Goal: Information Seeking & Learning: Compare options

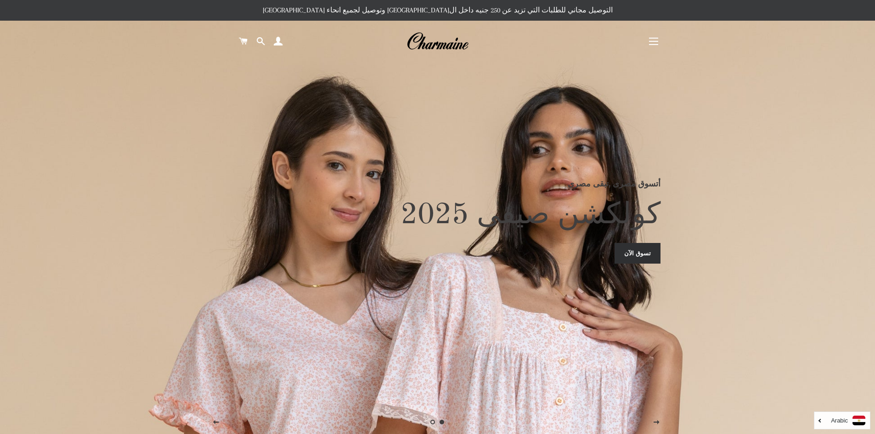
click at [653, 38] on span "button" at bounding box center [653, 38] width 9 height 1
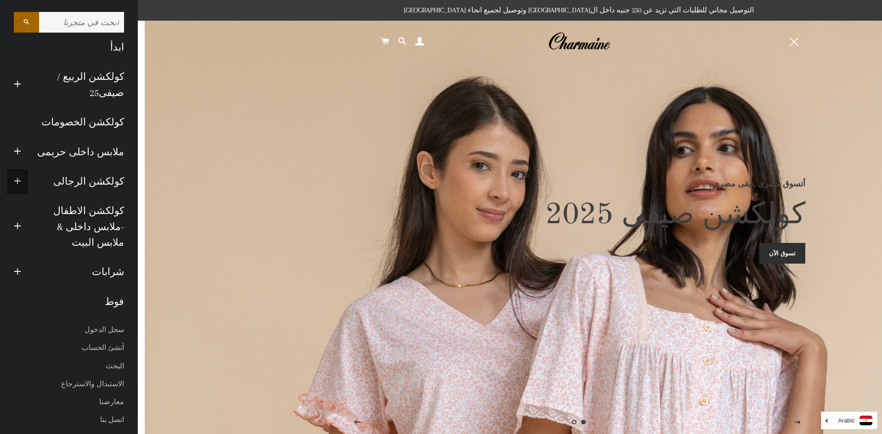
click at [17, 176] on span "button" at bounding box center [17, 181] width 7 height 11
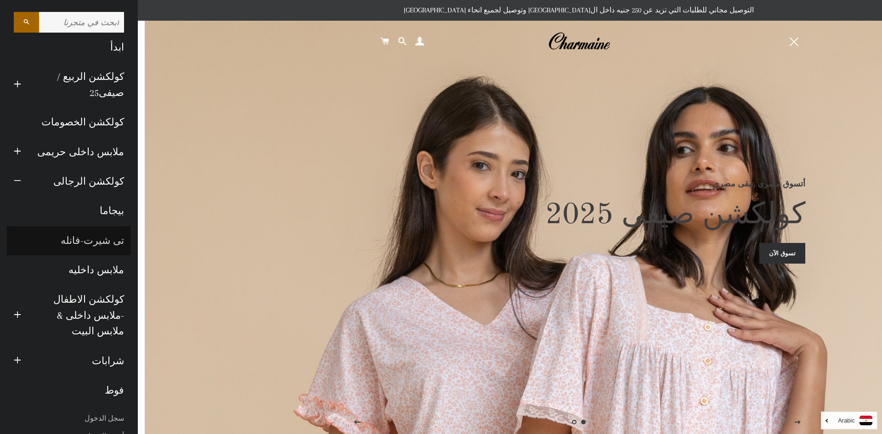
click at [104, 238] on link "تى شيرت-فانله" at bounding box center [69, 240] width 124 height 29
click at [100, 273] on link "ملابس داخليه" at bounding box center [69, 270] width 124 height 29
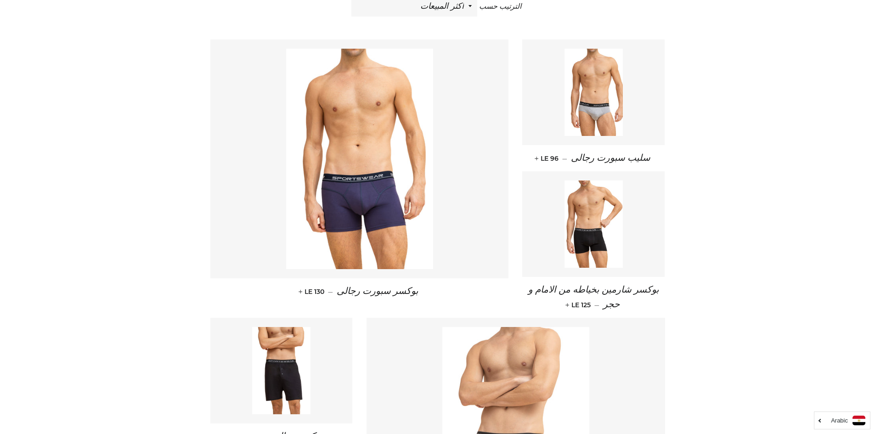
scroll to position [138, 0]
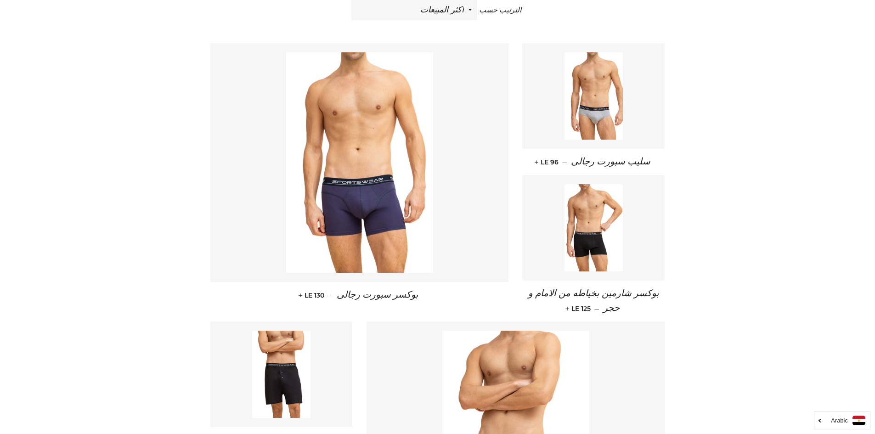
click at [611, 292] on span "بوكسر شارمين بخياطه من الامام و حجر" at bounding box center [593, 301] width 131 height 24
click at [367, 296] on span "بوكسر سبورت رجالى" at bounding box center [378, 295] width 82 height 10
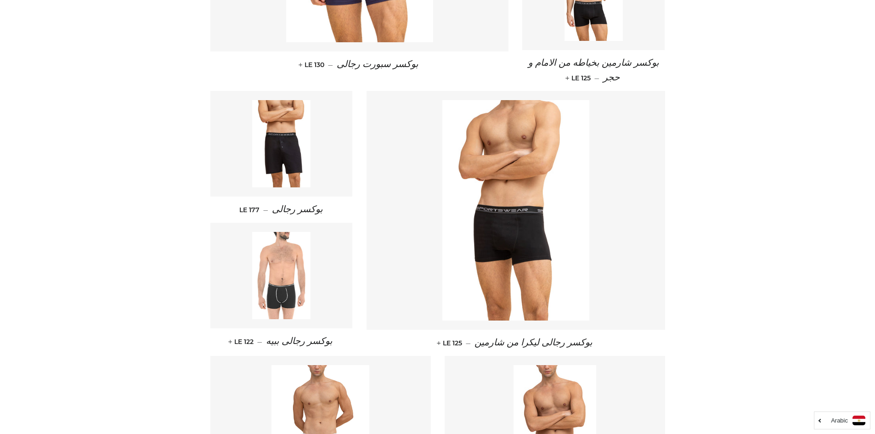
scroll to position [232, 0]
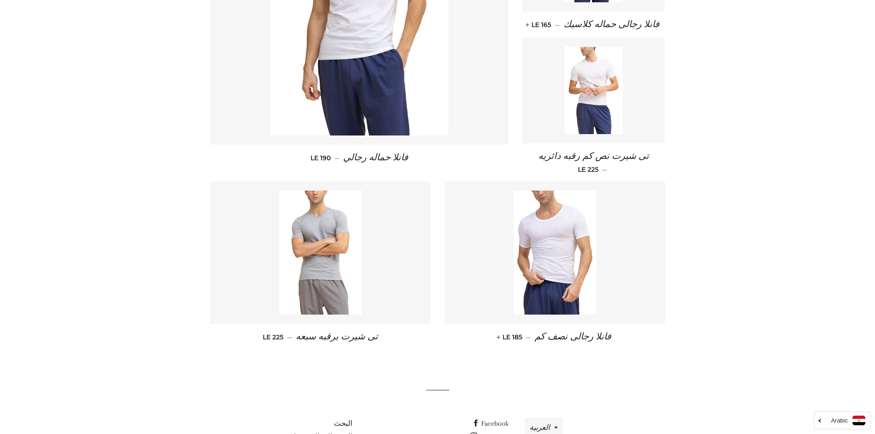
scroll to position [276, 0]
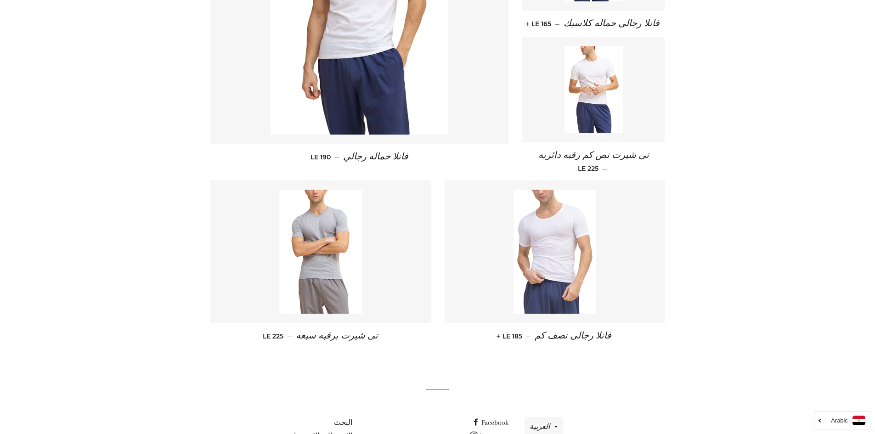
click at [554, 244] on img at bounding box center [555, 252] width 83 height 124
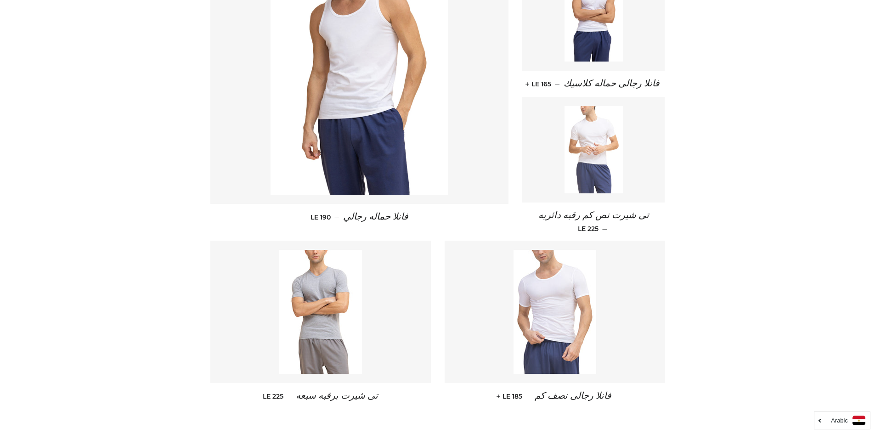
scroll to position [230, 0]
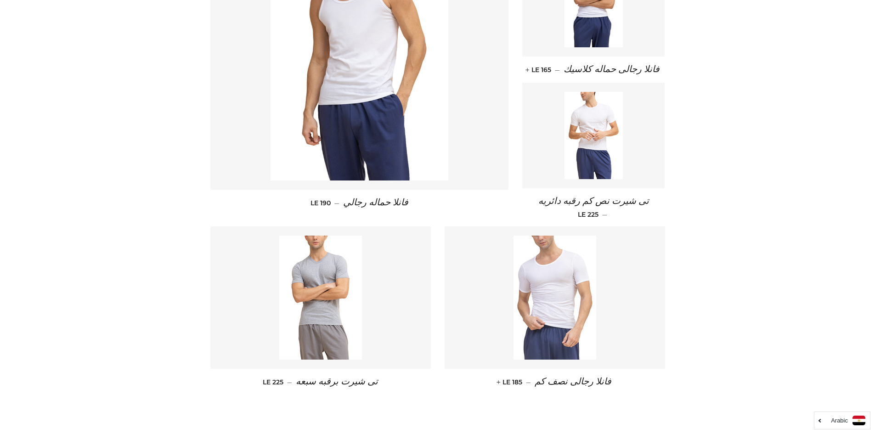
click at [577, 314] on img at bounding box center [555, 298] width 83 height 124
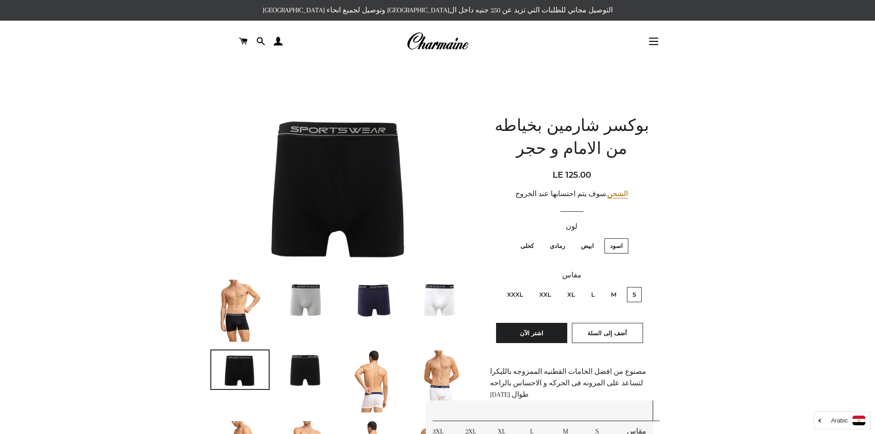
click at [299, 302] on img at bounding box center [307, 299] width 58 height 39
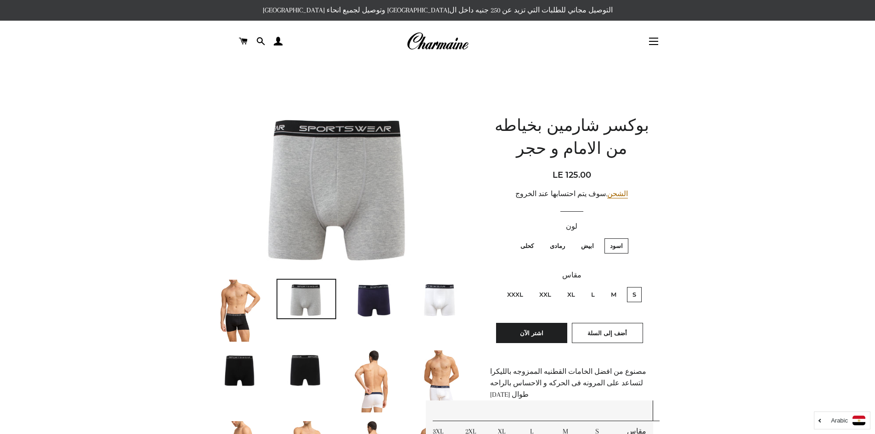
click at [331, 304] on img at bounding box center [307, 299] width 58 height 39
click at [341, 302] on li at bounding box center [369, 299] width 67 height 40
click at [351, 301] on img at bounding box center [373, 299] width 58 height 39
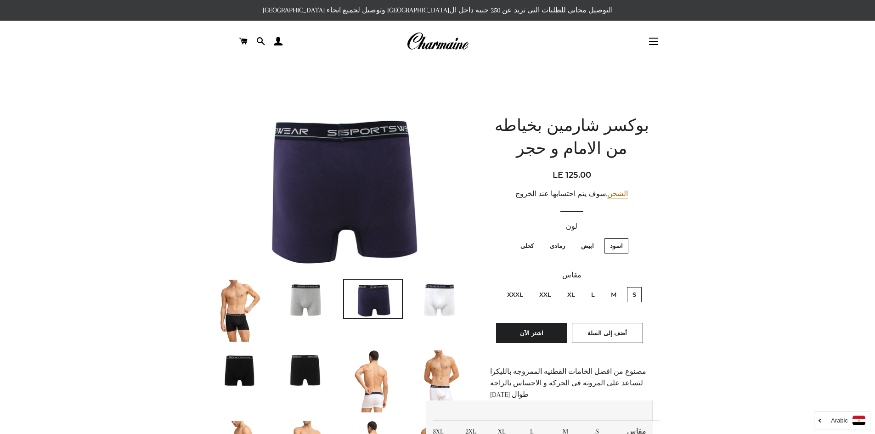
click at [435, 299] on img at bounding box center [440, 299] width 58 height 39
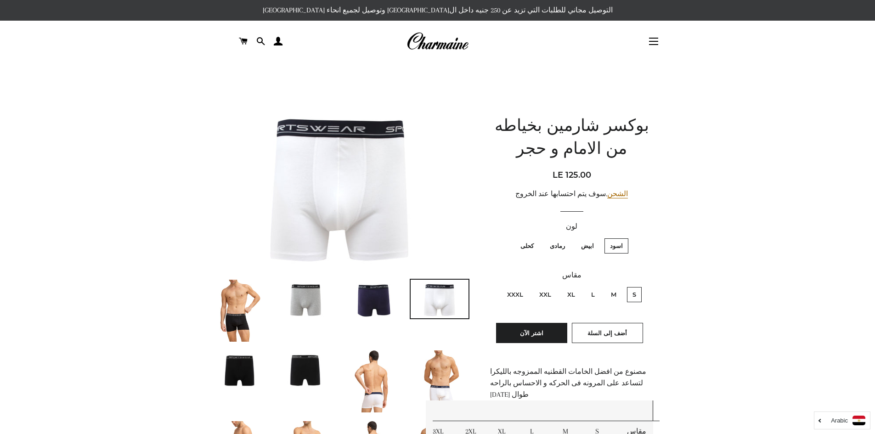
click at [392, 300] on img at bounding box center [373, 299] width 58 height 39
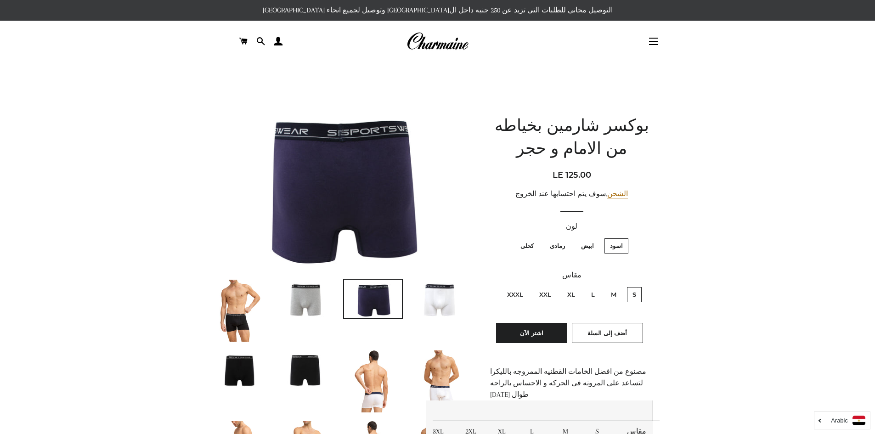
click at [320, 372] on img at bounding box center [307, 370] width 58 height 39
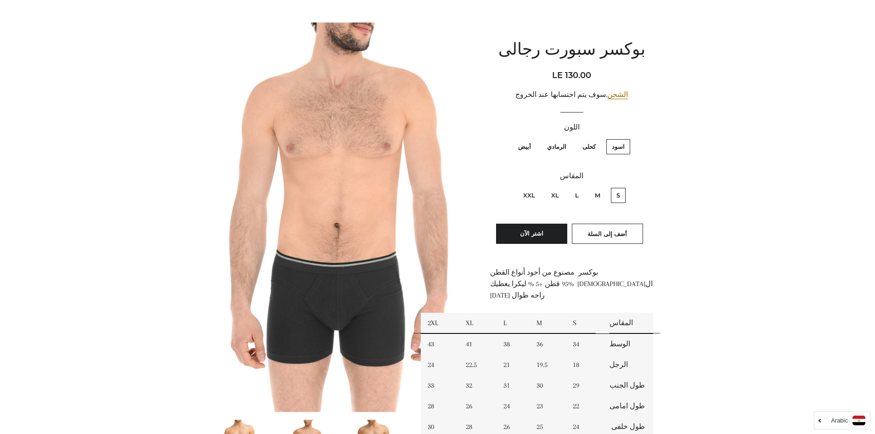
scroll to position [92, 0]
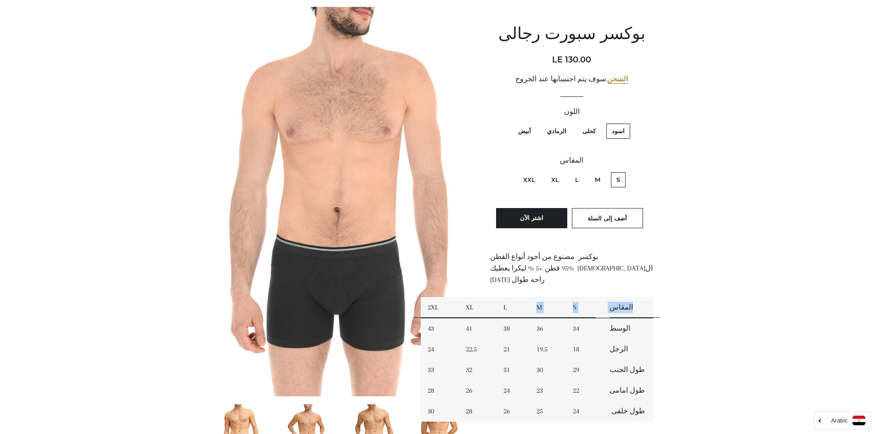
drag, startPoint x: 504, startPoint y: 296, endPoint x: 503, endPoint y: 414, distance: 117.6
click at [503, 414] on div "بوكسر مصنوع من أجود أنواع القطن المصري 95% قطن +5 % ليكرا يعطيك راحه طوال اليوم…" at bounding box center [571, 342] width 163 height 182
click at [467, 339] on td "22.5" at bounding box center [478, 349] width 38 height 21
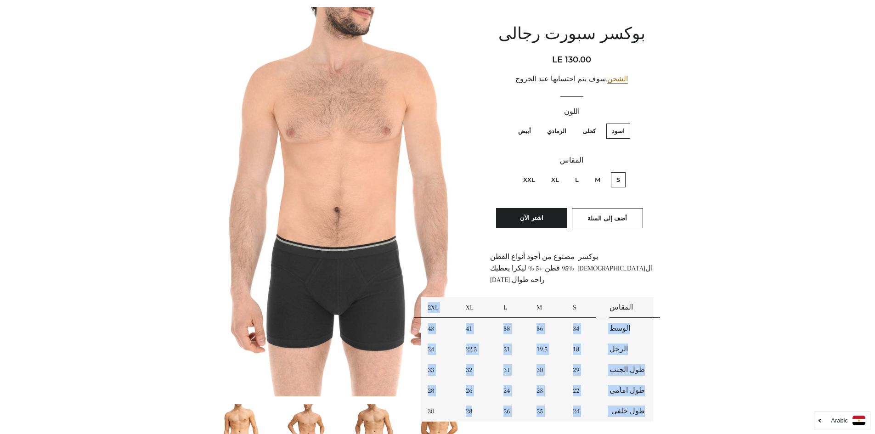
drag, startPoint x: 472, startPoint y: 297, endPoint x: 473, endPoint y: 403, distance: 106.2
click at [473, 403] on tbody "المقاس S M L XL 2XL الوسط 34 36 38 41 43 الرجل 18 19.5 21 22.5 24 طول الجنب 29 …" at bounding box center [537, 359] width 233 height 125
click at [490, 401] on td "28" at bounding box center [478, 411] width 38 height 21
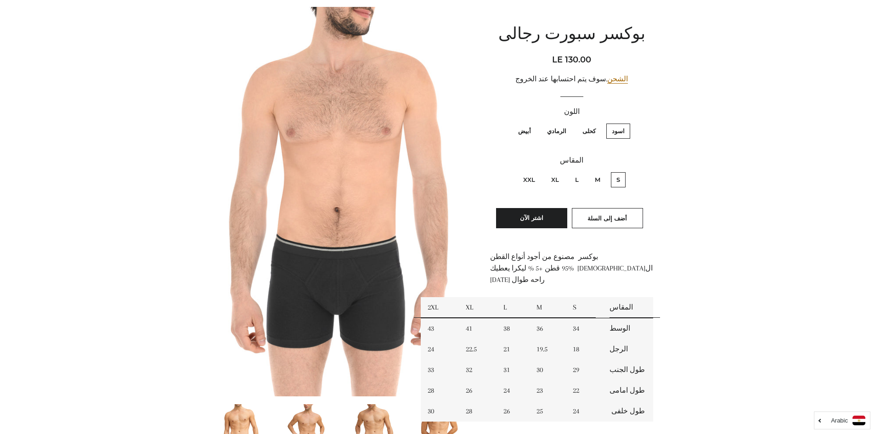
click at [561, 176] on label "XL" at bounding box center [555, 179] width 19 height 15
click at [562, 171] on input "XL" at bounding box center [562, 171] width 0 height 0
radio input "true"
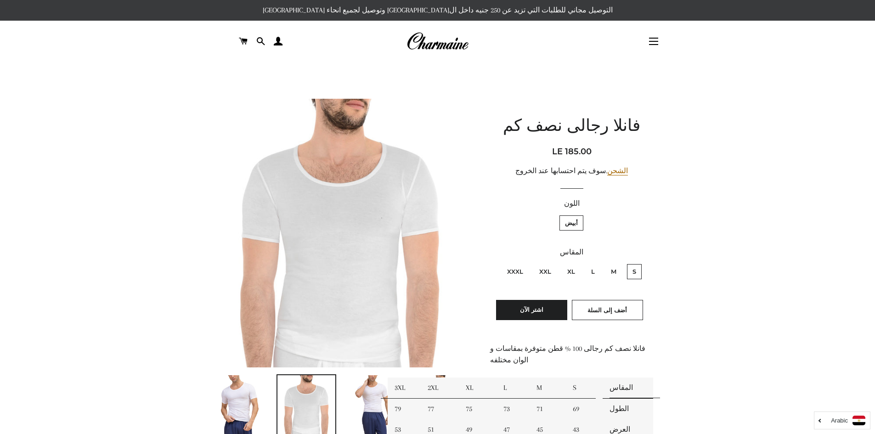
click at [364, 408] on img at bounding box center [372, 406] width 41 height 62
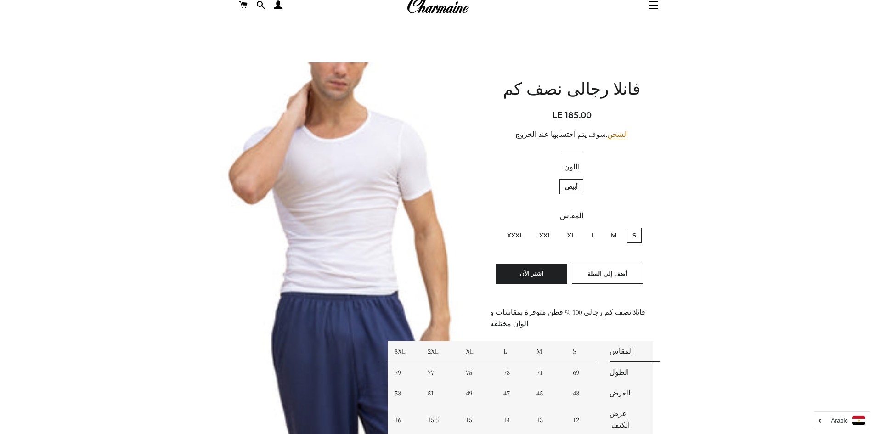
scroll to position [92, 0]
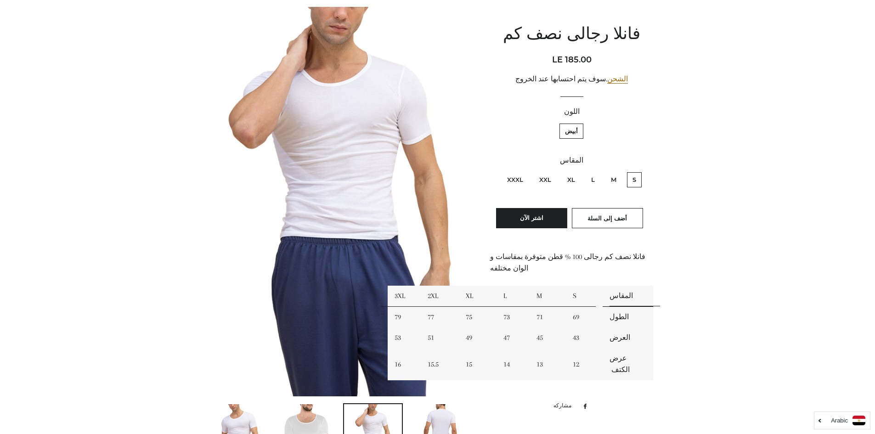
click at [613, 310] on td "الطول" at bounding box center [628, 317] width 51 height 21
click at [623, 350] on td "عرض الكتف" at bounding box center [628, 364] width 51 height 32
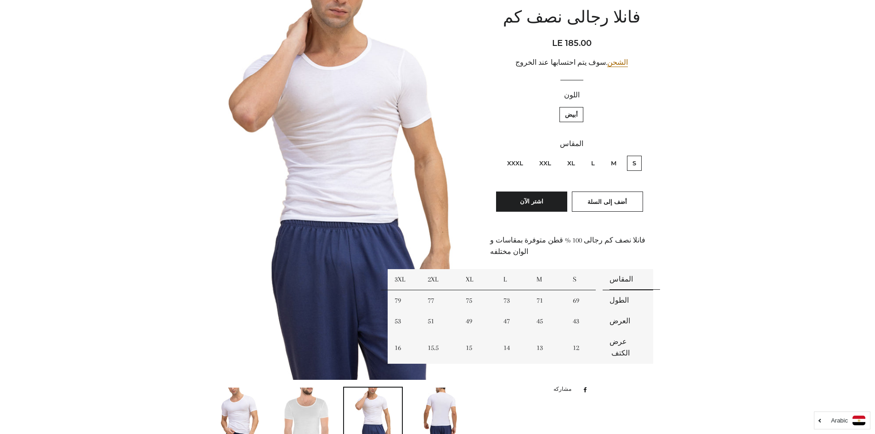
scroll to position [110, 0]
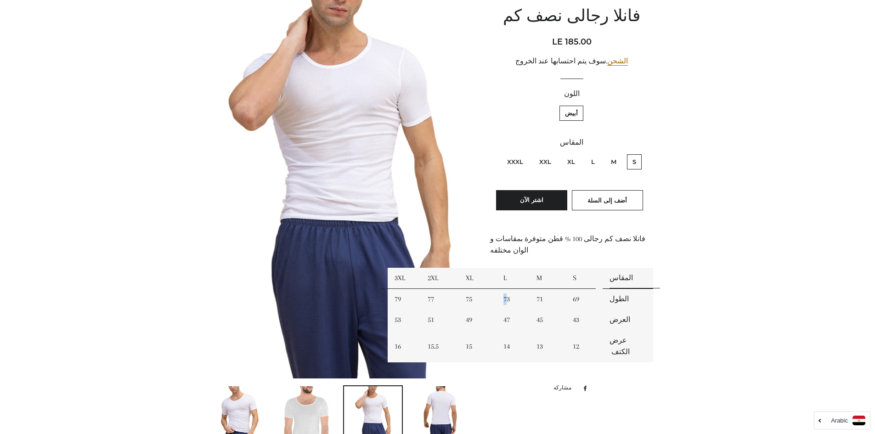
drag, startPoint x: 508, startPoint y: 288, endPoint x: 502, endPoint y: 293, distance: 8.5
click at [502, 293] on td "73" at bounding box center [513, 299] width 33 height 21
drag, startPoint x: 508, startPoint y: 312, endPoint x: 502, endPoint y: 312, distance: 6.0
click at [502, 312] on td "47" at bounding box center [513, 320] width 33 height 21
drag, startPoint x: 472, startPoint y: 307, endPoint x: 460, endPoint y: 310, distance: 12.6
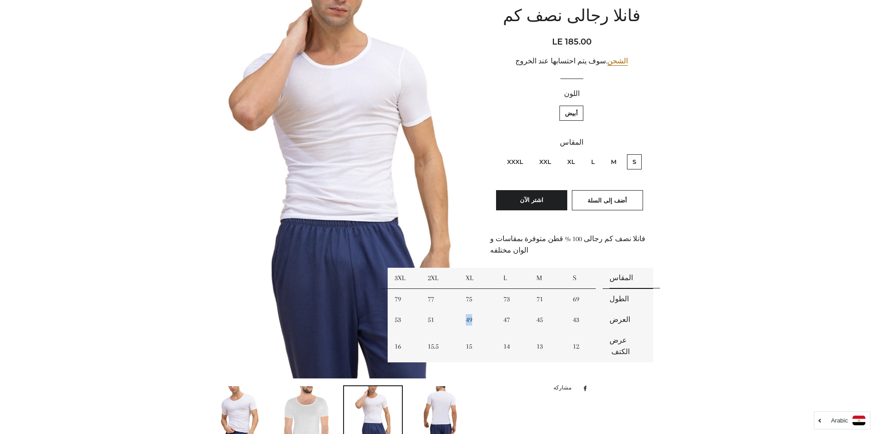
click at [460, 310] on td "49" at bounding box center [478, 320] width 38 height 21
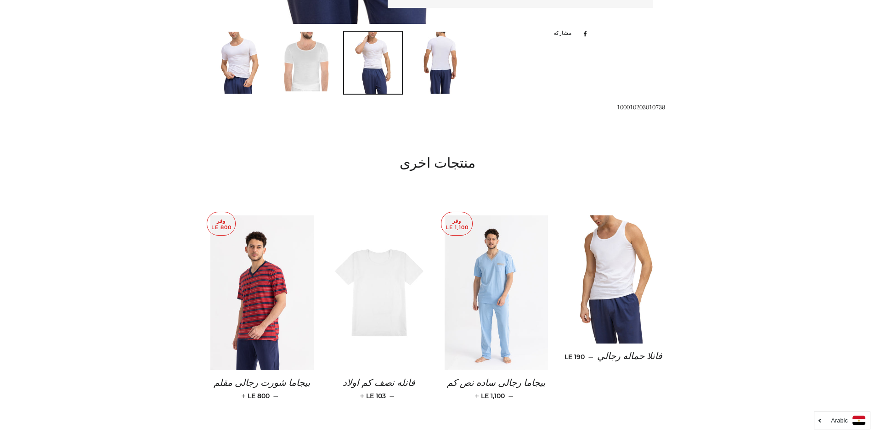
scroll to position [477, 0]
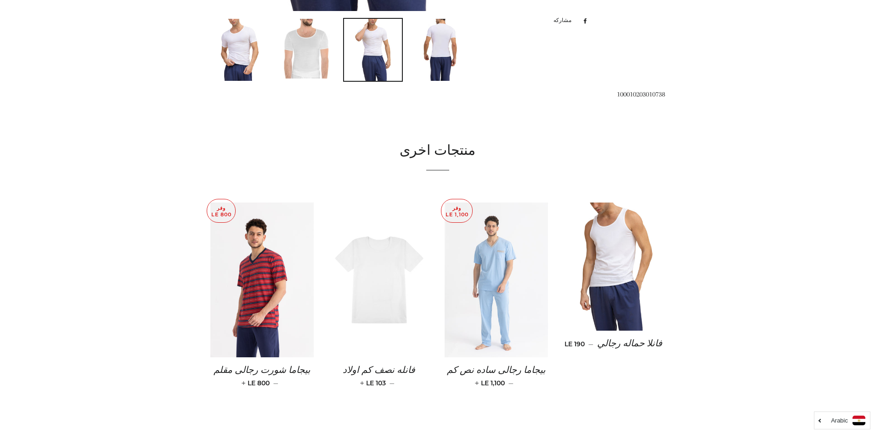
click at [499, 323] on img at bounding box center [496, 280] width 103 height 155
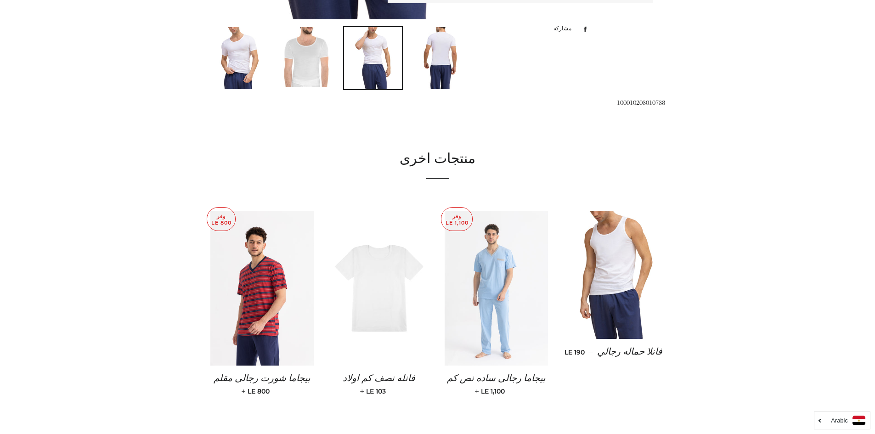
scroll to position [454, 0]
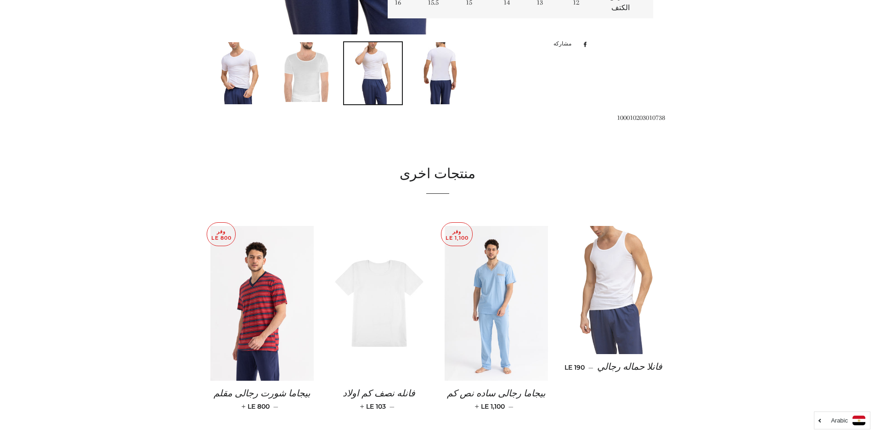
click at [632, 335] on img at bounding box center [613, 290] width 103 height 128
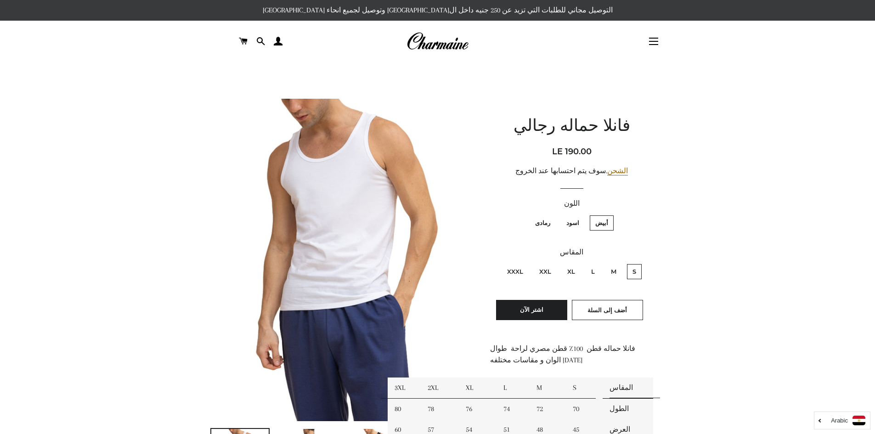
click at [579, 225] on label "اسود" at bounding box center [573, 223] width 24 height 15
click at [582, 215] on input "اسود" at bounding box center [582, 214] width 0 height 0
radio input "true"
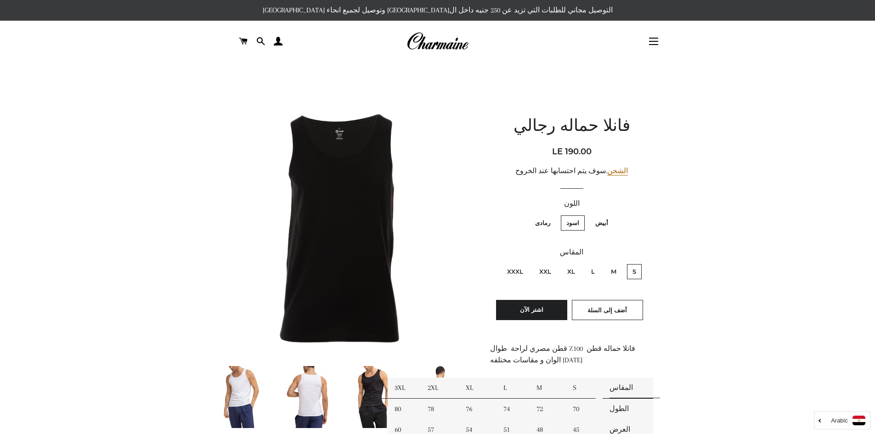
click at [545, 226] on label "رمادى" at bounding box center [543, 223] width 26 height 15
click at [553, 215] on input "رمادى" at bounding box center [553, 214] width 0 height 0
radio input "true"
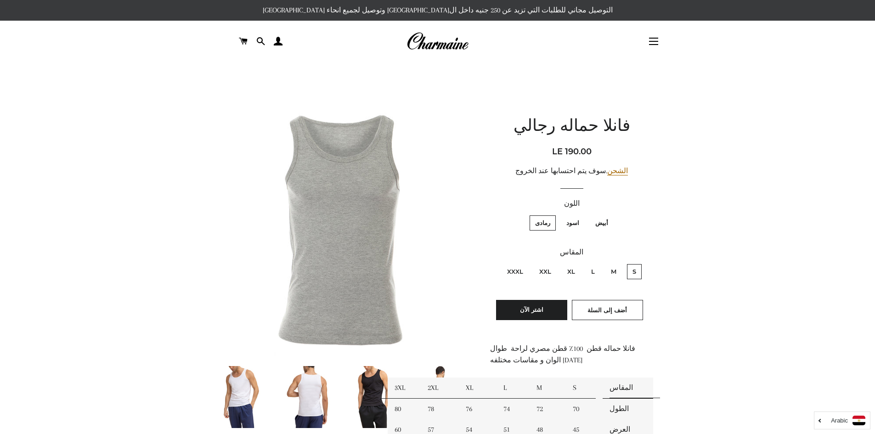
click at [597, 222] on label "أبيض" at bounding box center [602, 223] width 24 height 15
click at [611, 215] on input "أبيض" at bounding box center [611, 214] width 0 height 0
radio input "true"
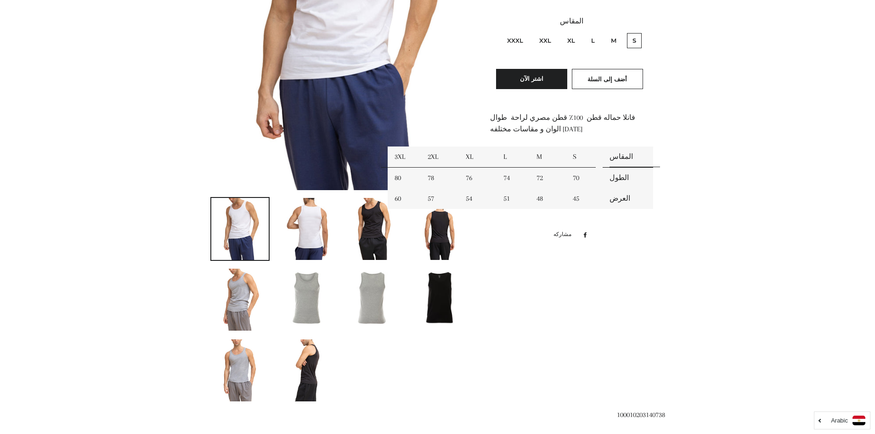
scroll to position [276, 0]
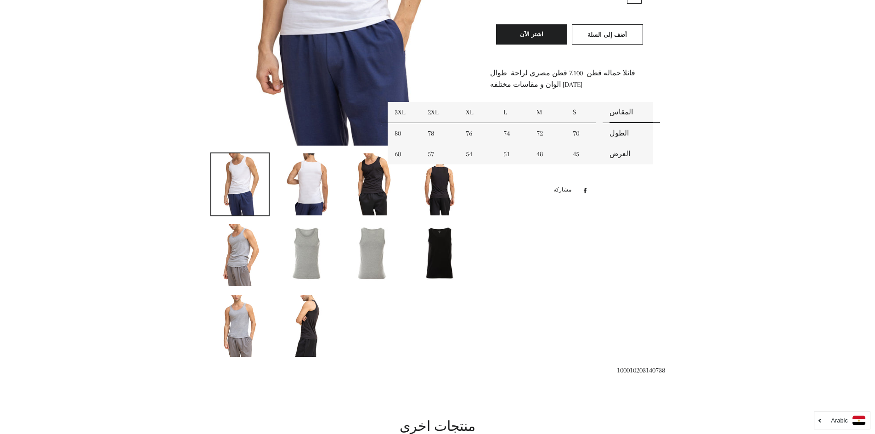
click at [295, 200] on img at bounding box center [306, 184] width 51 height 62
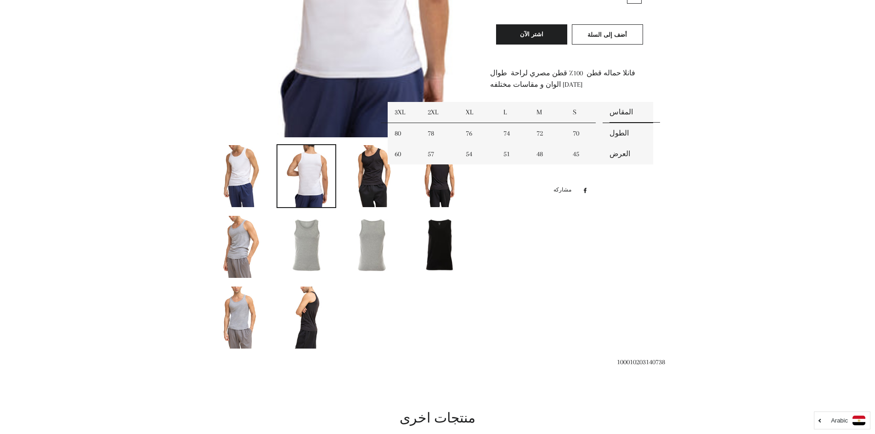
scroll to position [0, 0]
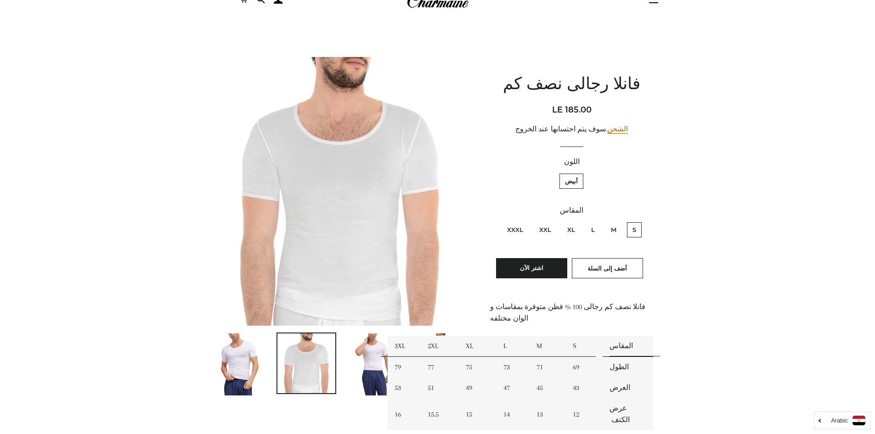
scroll to position [138, 0]
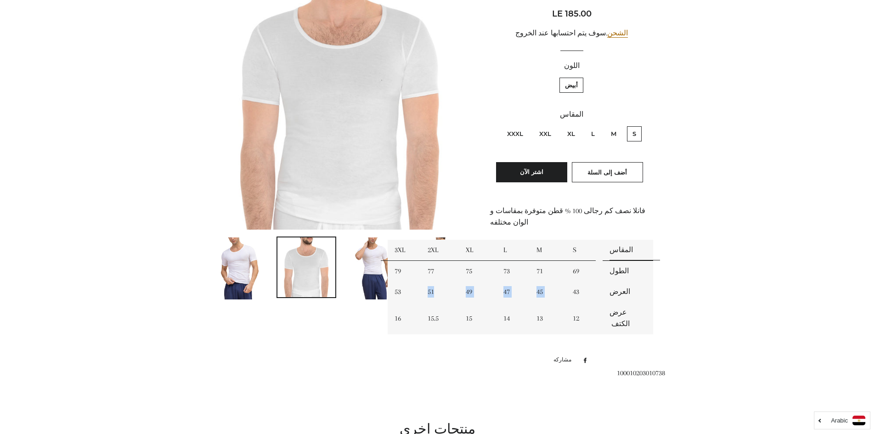
drag, startPoint x: 584, startPoint y: 280, endPoint x: 455, endPoint y: 278, distance: 129.1
click at [455, 282] on tr "العرض 43 45 47 49 51 53" at bounding box center [521, 292] width 266 height 21
click at [416, 282] on td "53" at bounding box center [404, 292] width 33 height 21
drag, startPoint x: 427, startPoint y: 281, endPoint x: 439, endPoint y: 282, distance: 12.4
click at [439, 282] on td "51" at bounding box center [440, 292] width 38 height 21
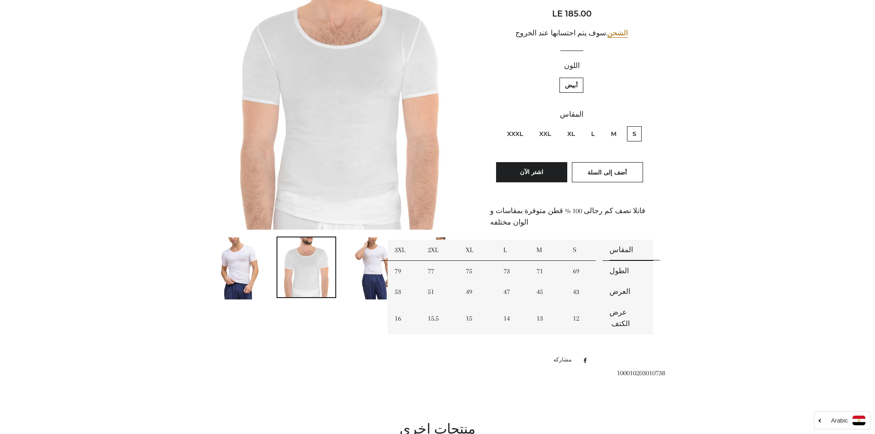
click at [479, 282] on td "49" at bounding box center [478, 292] width 38 height 21
drag, startPoint x: 473, startPoint y: 278, endPoint x: 458, endPoint y: 230, distance: 51.0
click at [458, 240] on tbody "المقاس S M L XL 2XL 3XL الطول 69 71 73 75 77 79 العرض 43 45 47 49 51 53 عرض الك…" at bounding box center [521, 287] width 266 height 95
click at [457, 240] on td "2XL" at bounding box center [440, 250] width 38 height 21
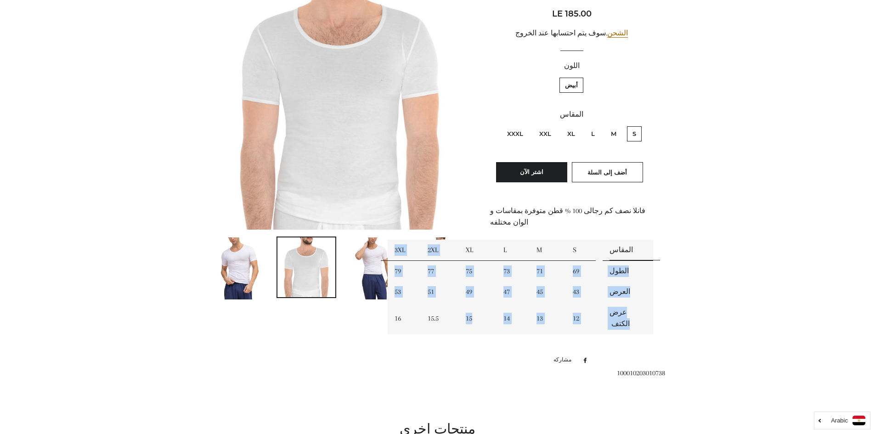
drag, startPoint x: 475, startPoint y: 238, endPoint x: 476, endPoint y: 309, distance: 71.7
click at [476, 309] on tbody "المقاس S M L XL 2XL 3XL الطول 69 71 73 75 77 79 العرض 43 45 47 49 51 53 عرض الك…" at bounding box center [521, 287] width 266 height 95
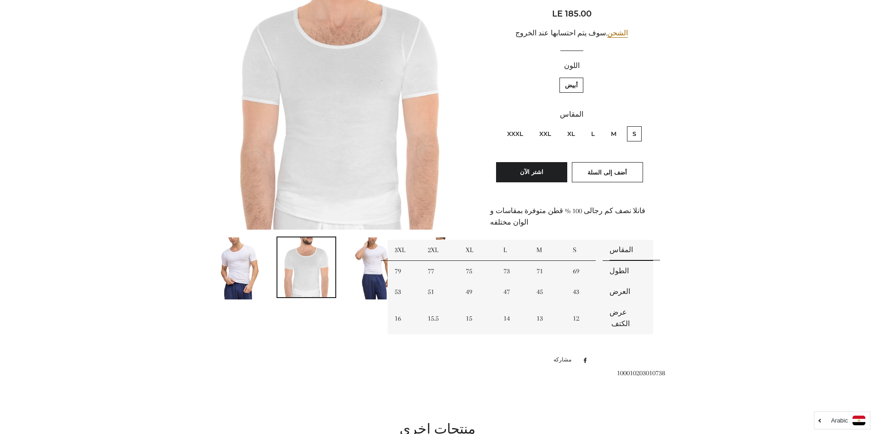
click at [487, 332] on div "فانلا رجالى نصف كم السعر العادي السعر بعد الخصم LE 185.00 سعر الوحدة / في الشحن…" at bounding box center [567, 164] width 195 height 407
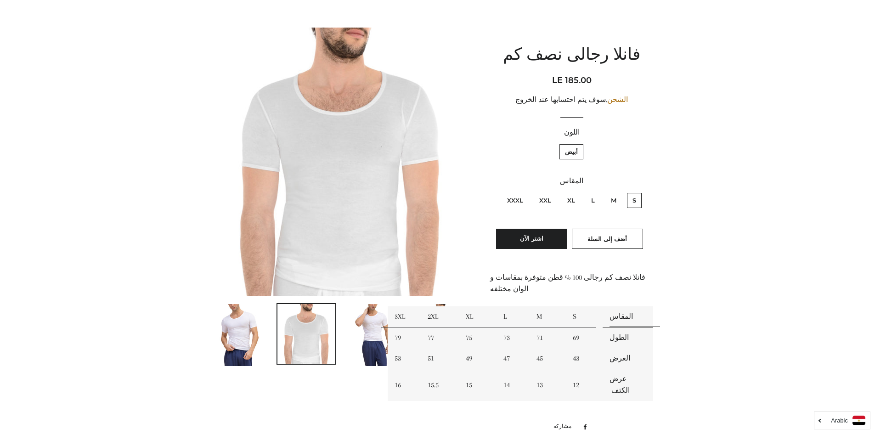
scroll to position [0, 0]
